Goal: Find specific page/section: Find specific page/section

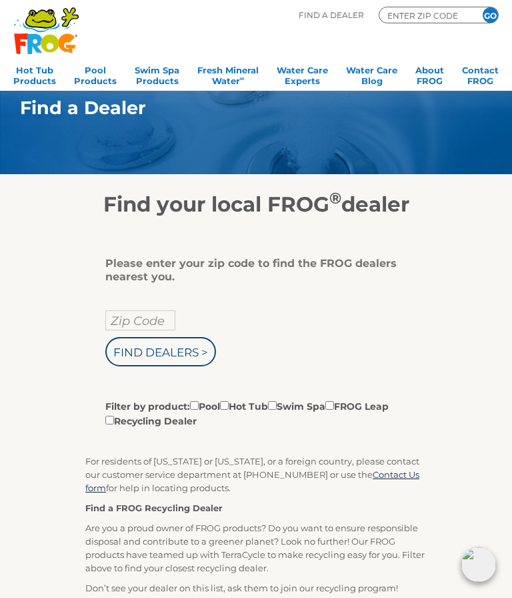
click at [117, 314] on input "Zip Code" at bounding box center [140, 320] width 70 height 20
click at [142, 330] on input "text" at bounding box center [140, 320] width 70 height 20
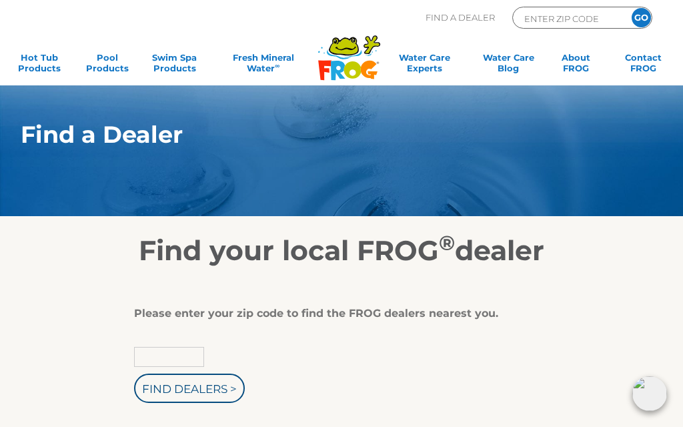
type input "Zip Code"
click at [163, 401] on input "Find Dealers >" at bounding box center [189, 388] width 111 height 29
type input "Zip Code"
click at [223, 388] on input "Find Dealers >" at bounding box center [189, 388] width 111 height 29
type input "ENTER ZIP CODE"
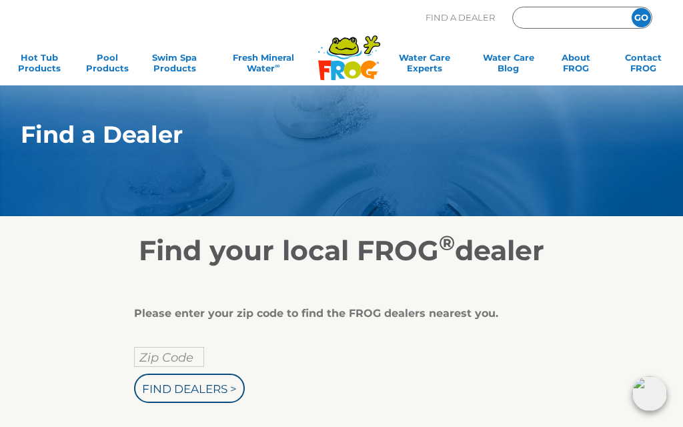
type input "ENTER ZIP CODE"
click at [215, 388] on input "Find Dealers >" at bounding box center [189, 388] width 111 height 29
type input "937"
click at [512, 17] on input "GO" at bounding box center [641, 17] width 19 height 19
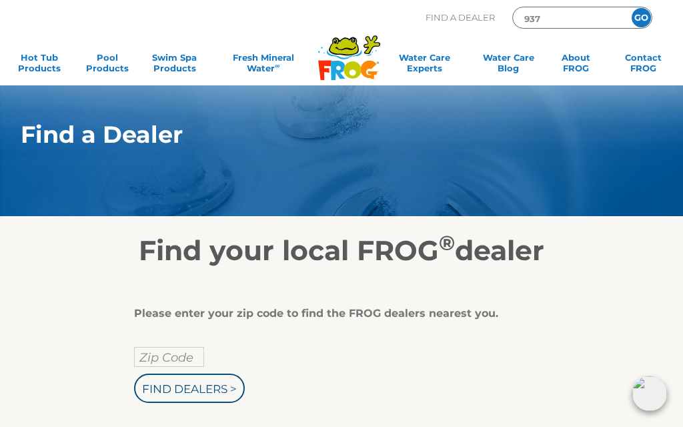
click at [512, 17] on input "GO" at bounding box center [641, 17] width 19 height 19
click at [143, 360] on input "Zip Code" at bounding box center [169, 357] width 70 height 20
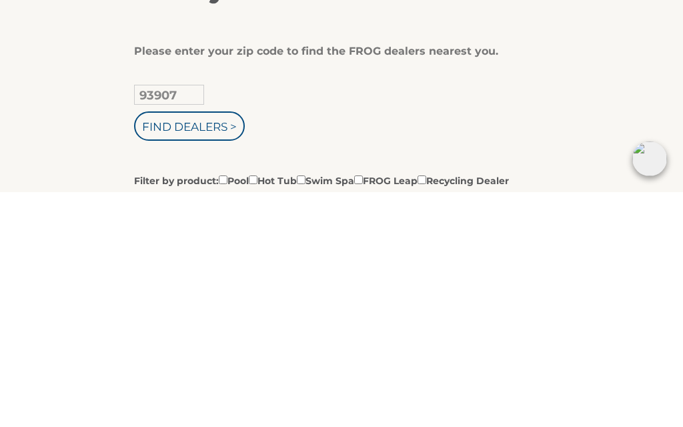
scroll to position [262, 0]
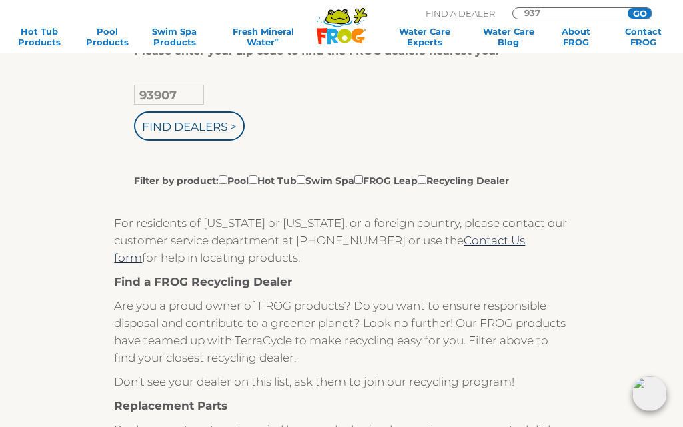
type input "93907"
click at [1, 169] on div "Please enter your zip code to find the FROG dealers nearest you. 93907 Find Dea…" at bounding box center [342, 378] width 682 height 747
click at [171, 141] on input "Find Dealers >" at bounding box center [189, 125] width 111 height 29
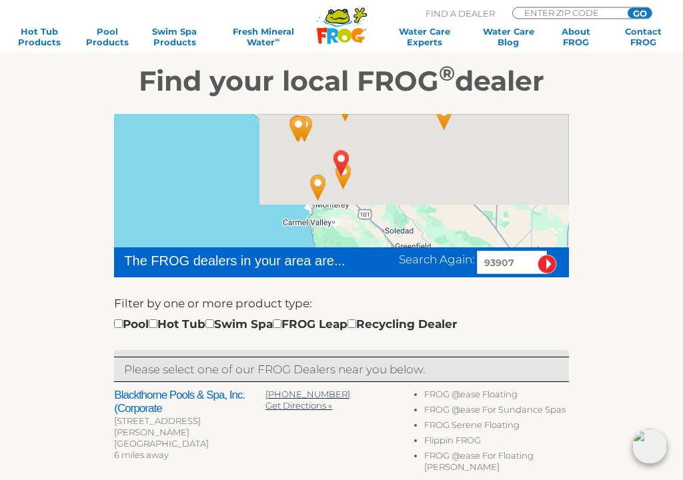
scroll to position [170, 0]
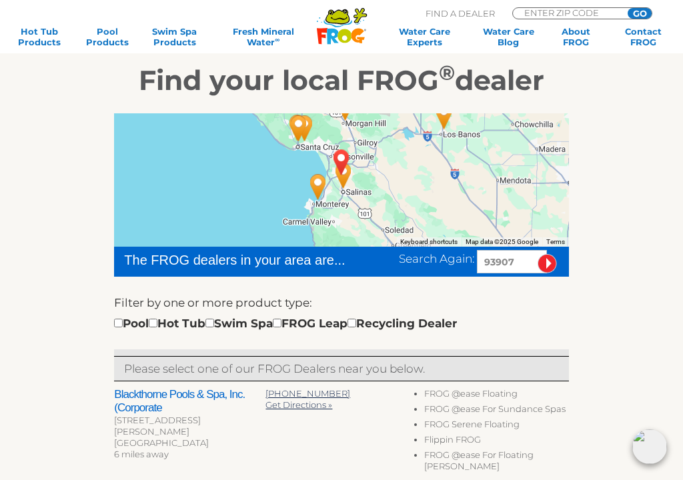
click at [157, 320] on input "checkbox" at bounding box center [153, 323] width 9 height 9
checkbox input "true"
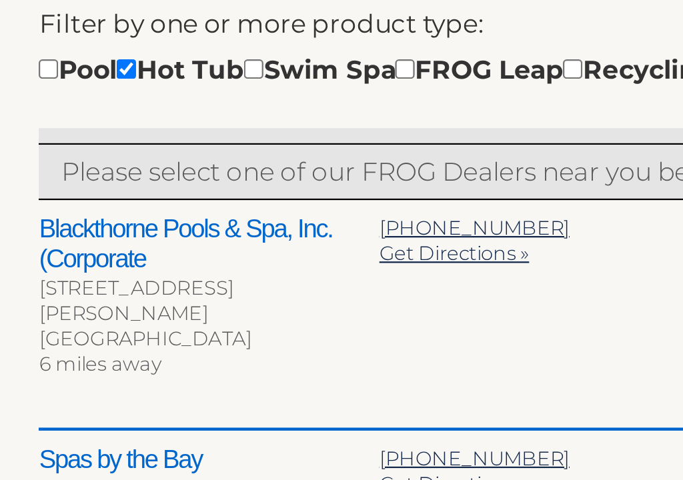
scroll to position [467, 129]
